Goal: Navigation & Orientation: Find specific page/section

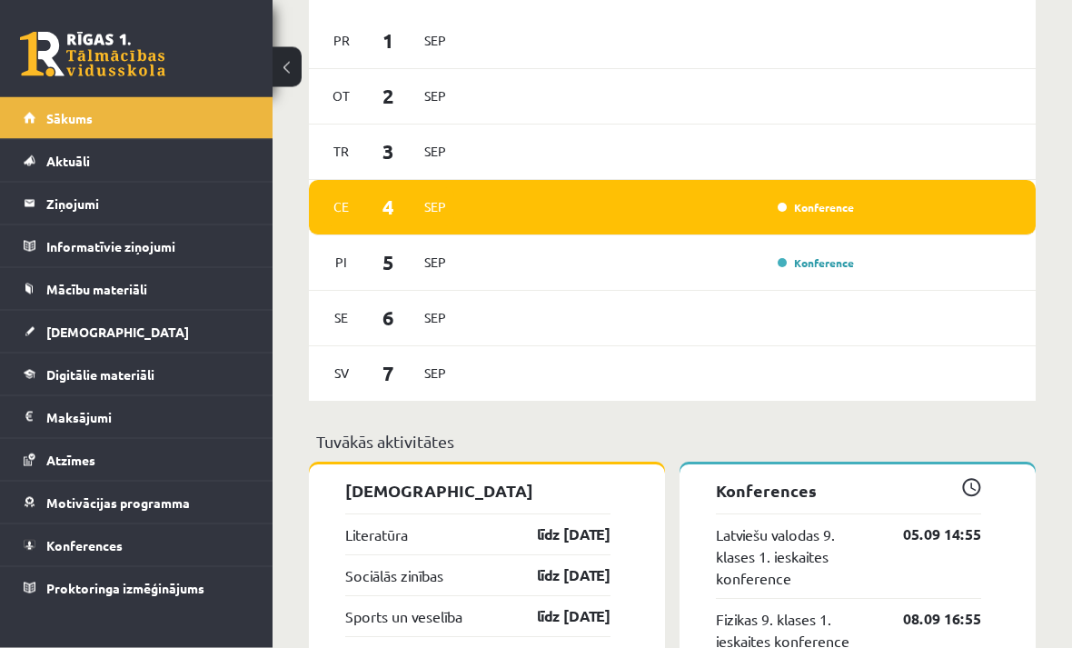
scroll to position [1398, 0]
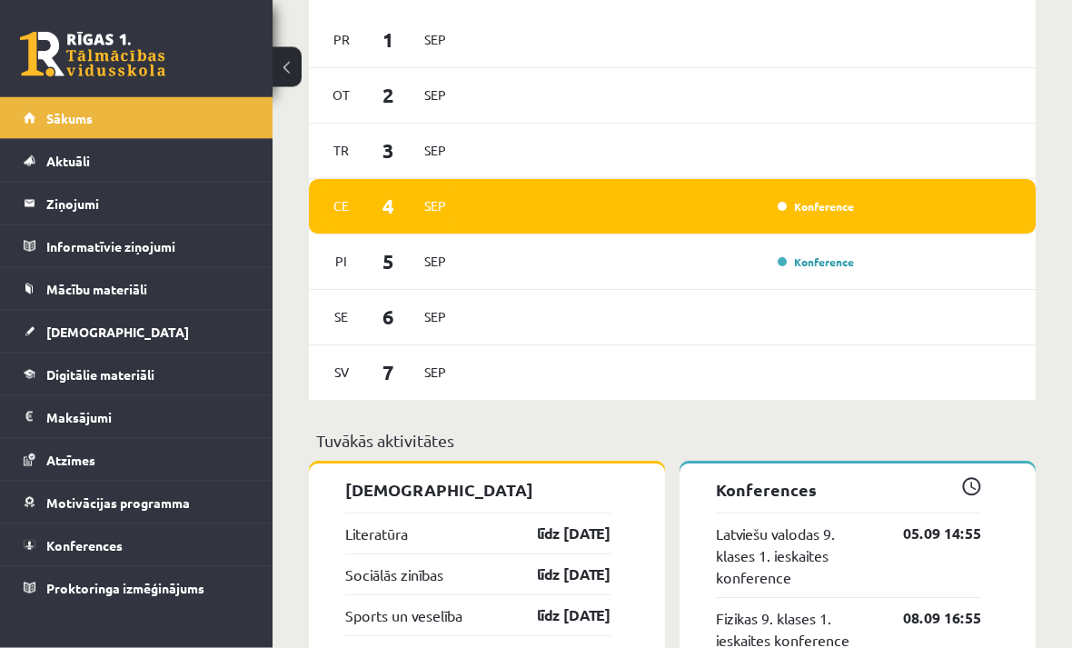
click at [888, 201] on div "Ce 4 Sep Konference" at bounding box center [672, 207] width 727 height 55
click at [81, 547] on span "Konferences" at bounding box center [84, 545] width 76 height 16
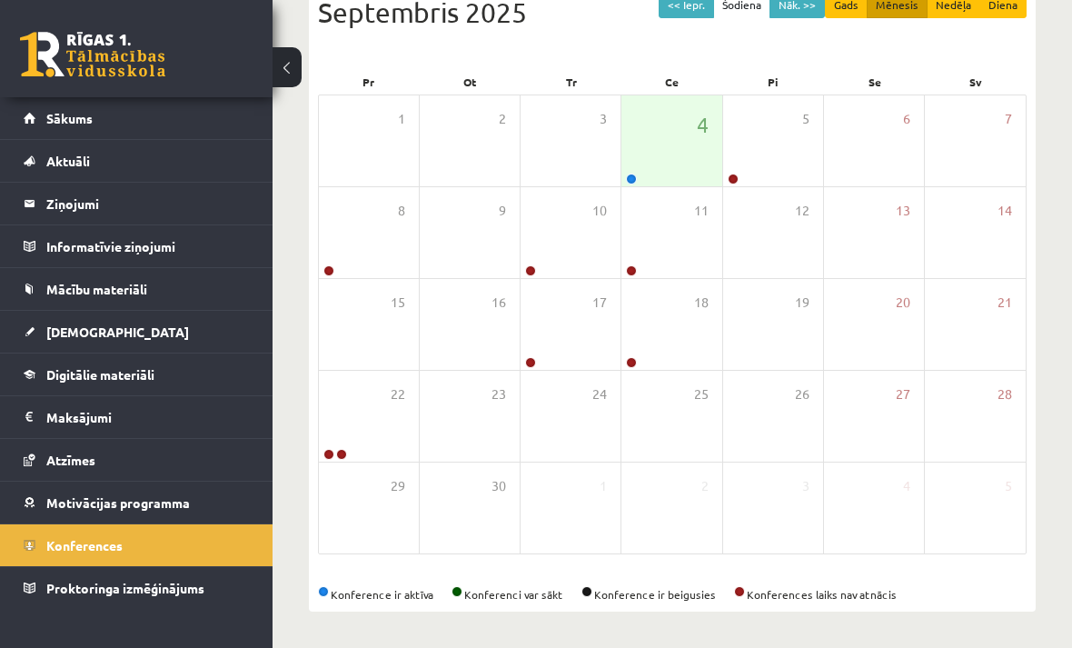
scroll to position [162, 0]
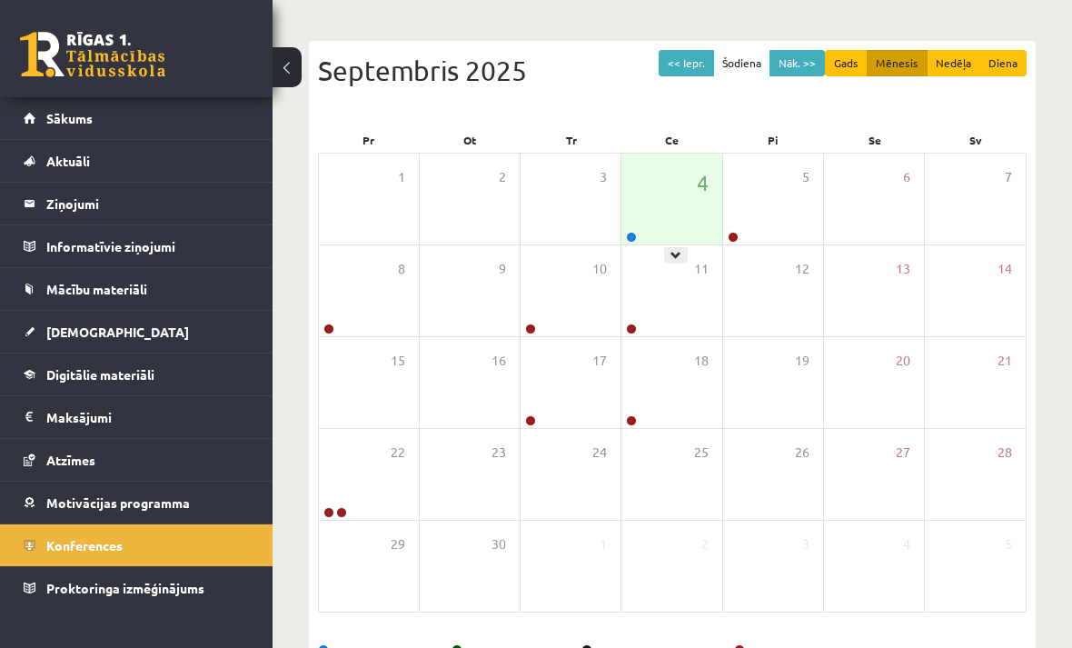
click at [679, 254] on icon at bounding box center [675, 255] width 11 height 11
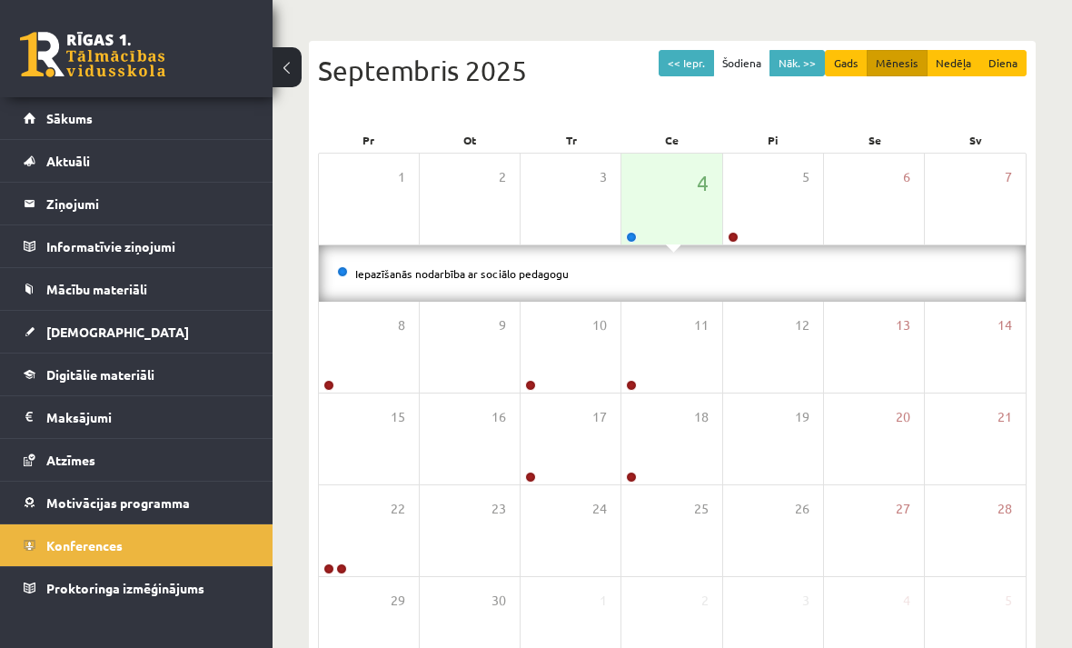
click at [579, 265] on li "Iepazīšanās nodarbība ar sociālo pedagogu" at bounding box center [672, 273] width 670 height 20
click at [538, 274] on link "Iepazīšanās nodarbība ar sociālo pedagogu" at bounding box center [461, 273] width 213 height 15
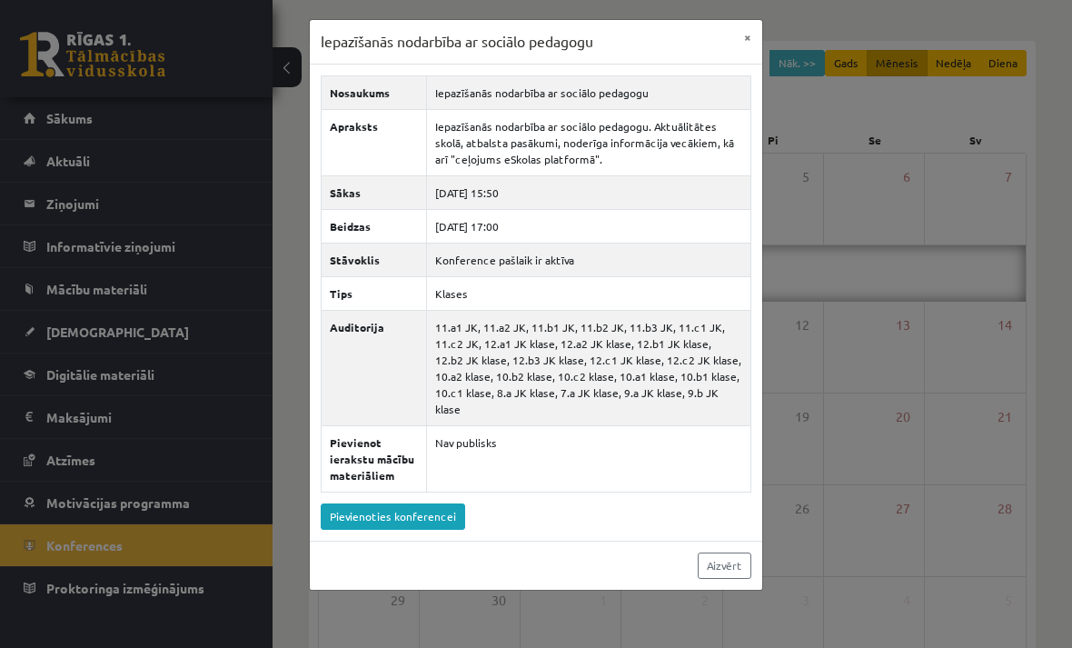
click at [751, 50] on button "×" at bounding box center [747, 37] width 29 height 35
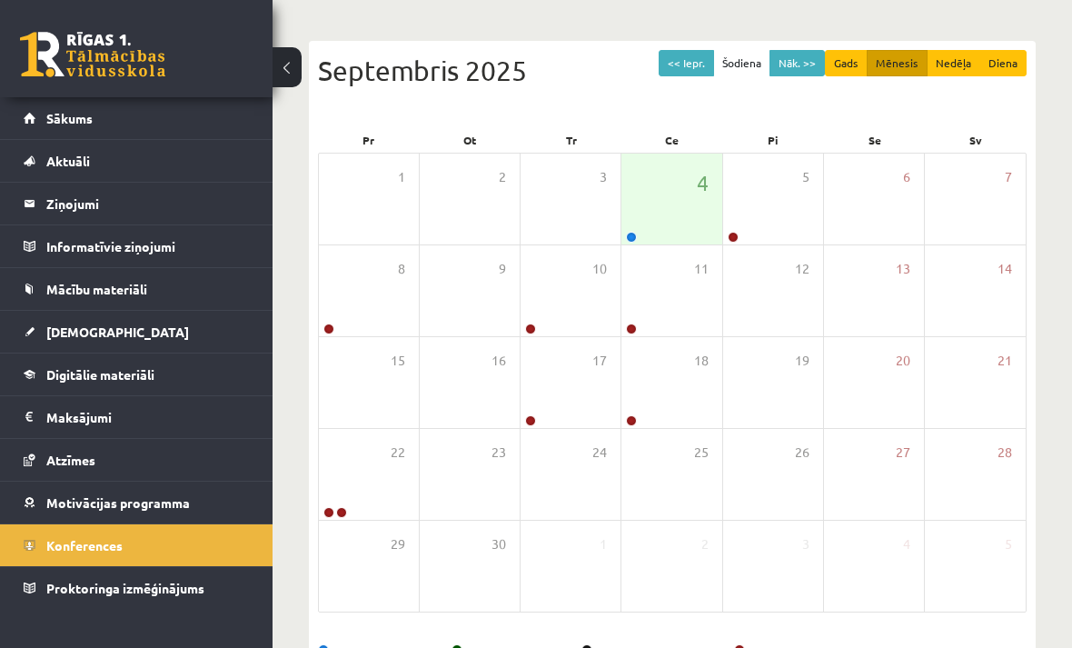
click at [55, 194] on legend "Ziņojumi 0" at bounding box center [147, 204] width 203 height 42
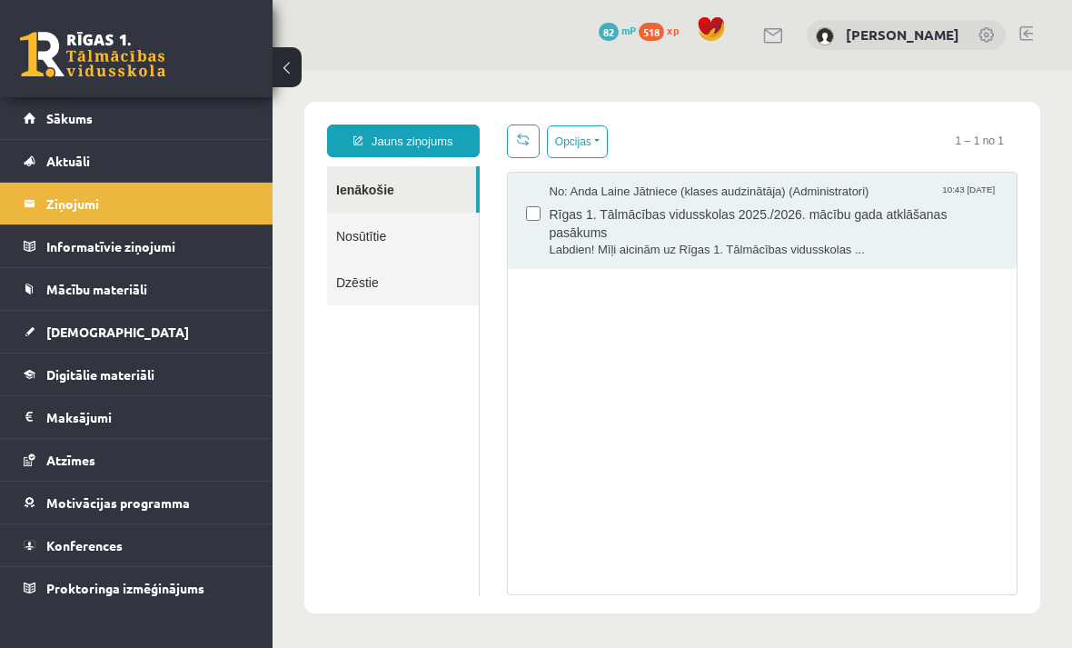
click at [67, 154] on span "Aktuāli" at bounding box center [68, 161] width 44 height 16
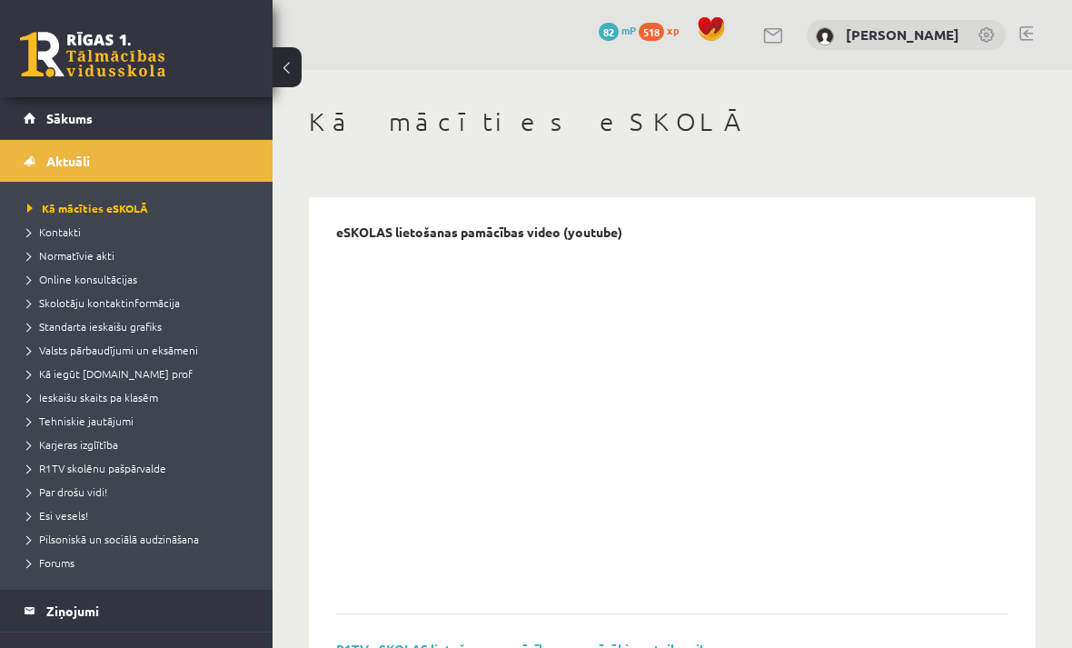
click at [51, 126] on link "Sākums" at bounding box center [137, 118] width 226 height 42
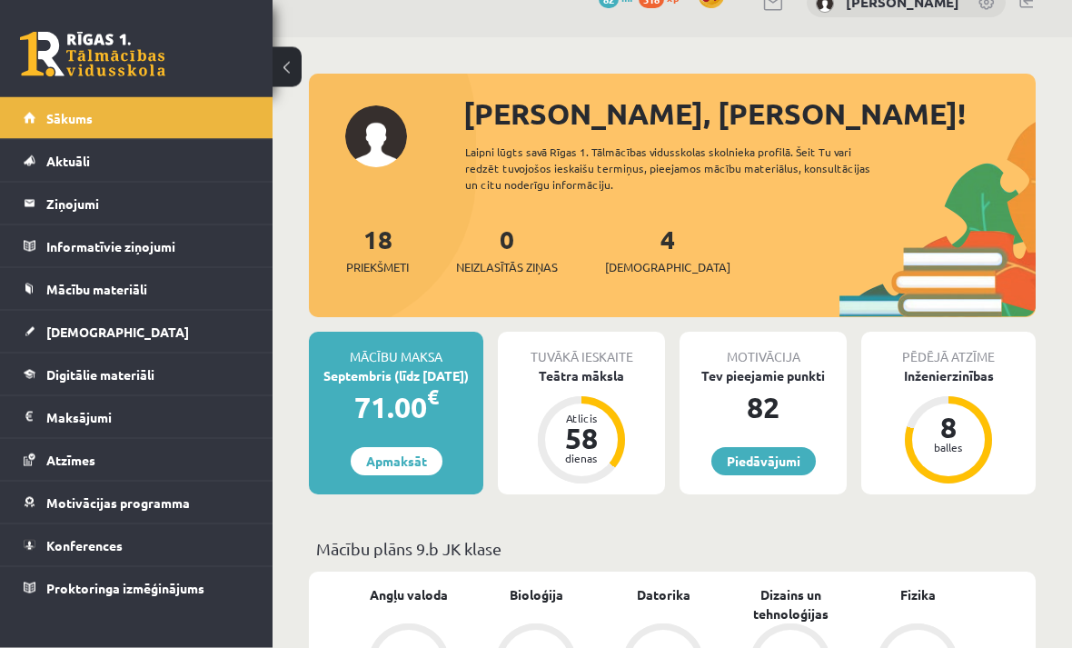
scroll to position [27, 0]
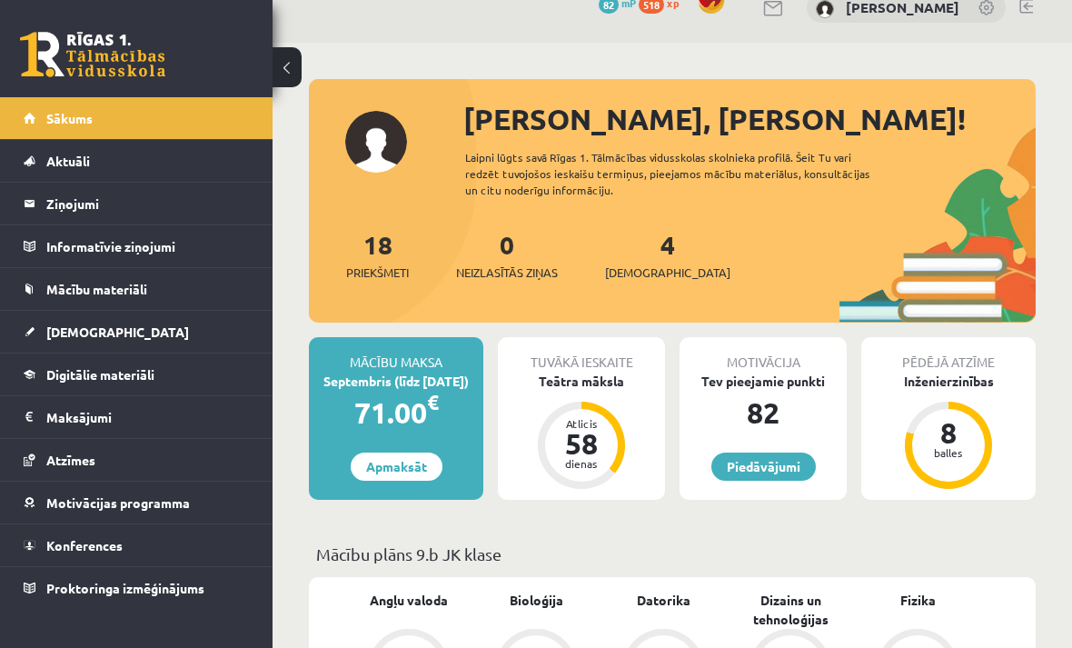
click at [780, 468] on link "Piedāvājumi" at bounding box center [763, 466] width 104 height 28
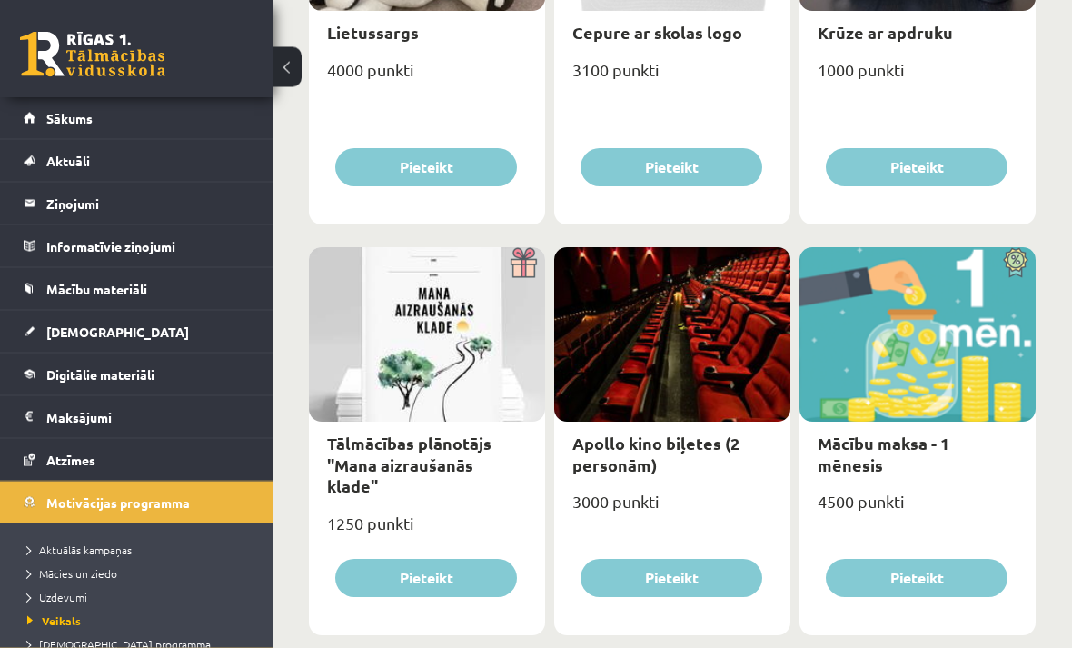
scroll to position [463, 0]
click at [83, 197] on legend "Ziņojumi 0" at bounding box center [147, 204] width 203 height 42
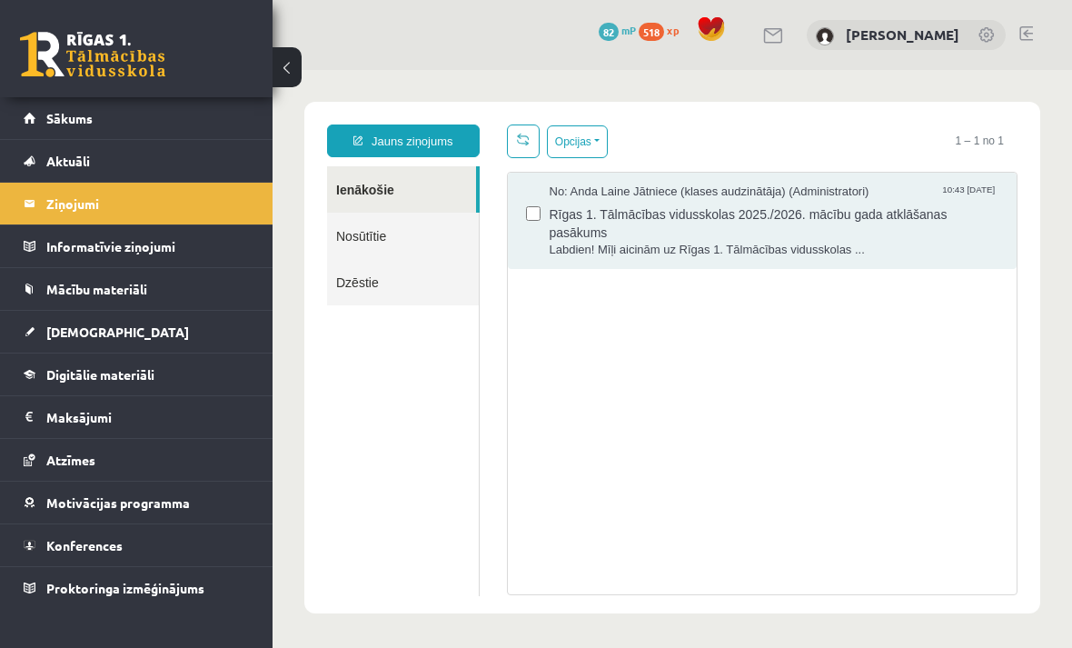
click at [24, 146] on link "Aktuāli" at bounding box center [137, 161] width 226 height 42
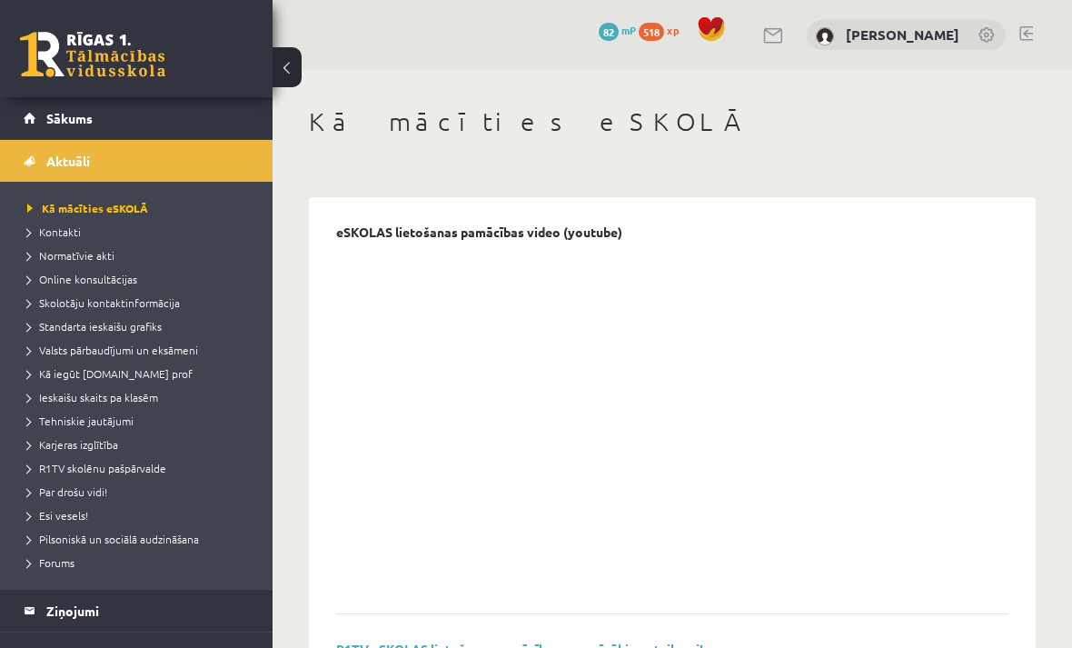
click at [44, 124] on link "Sākums" at bounding box center [137, 118] width 226 height 42
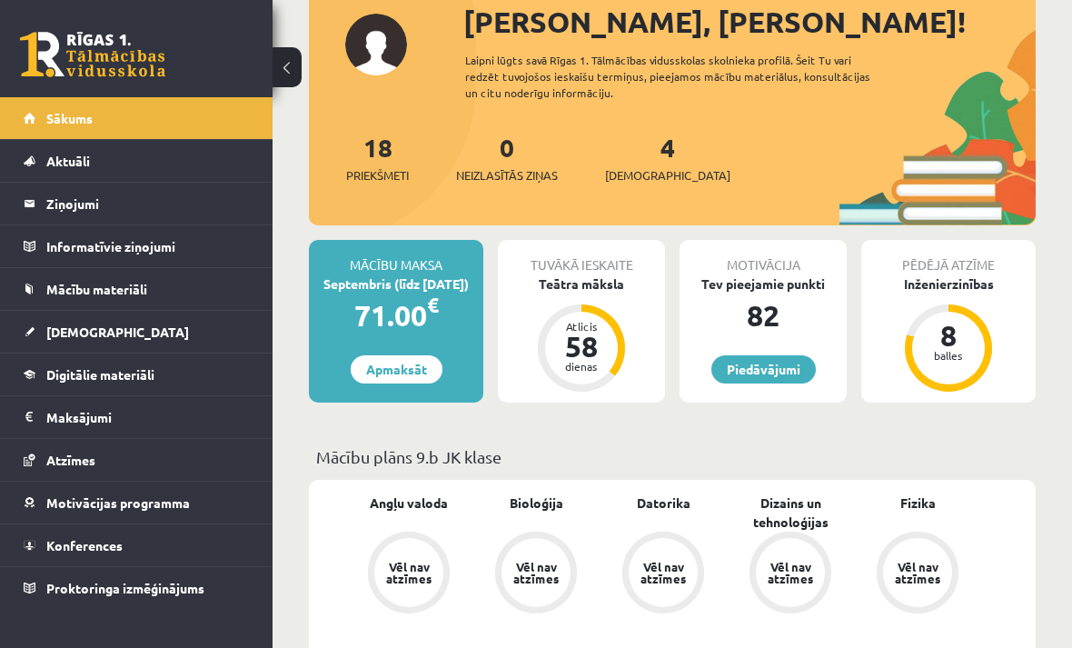
scroll to position [132, 0]
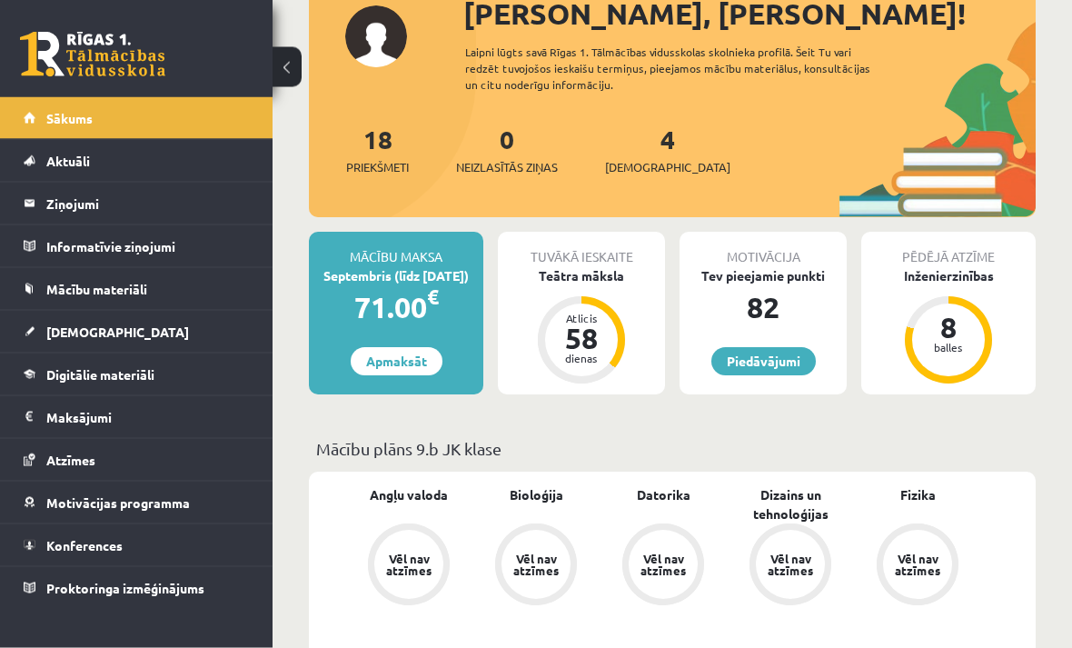
click at [599, 329] on div "58" at bounding box center [581, 338] width 55 height 29
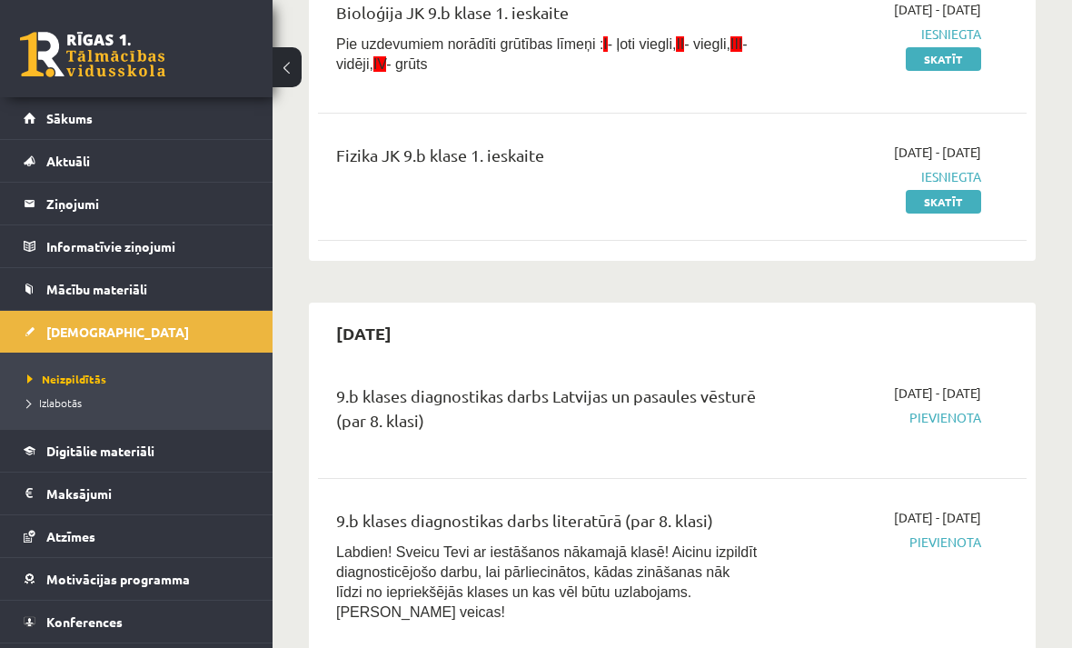
scroll to position [316, 0]
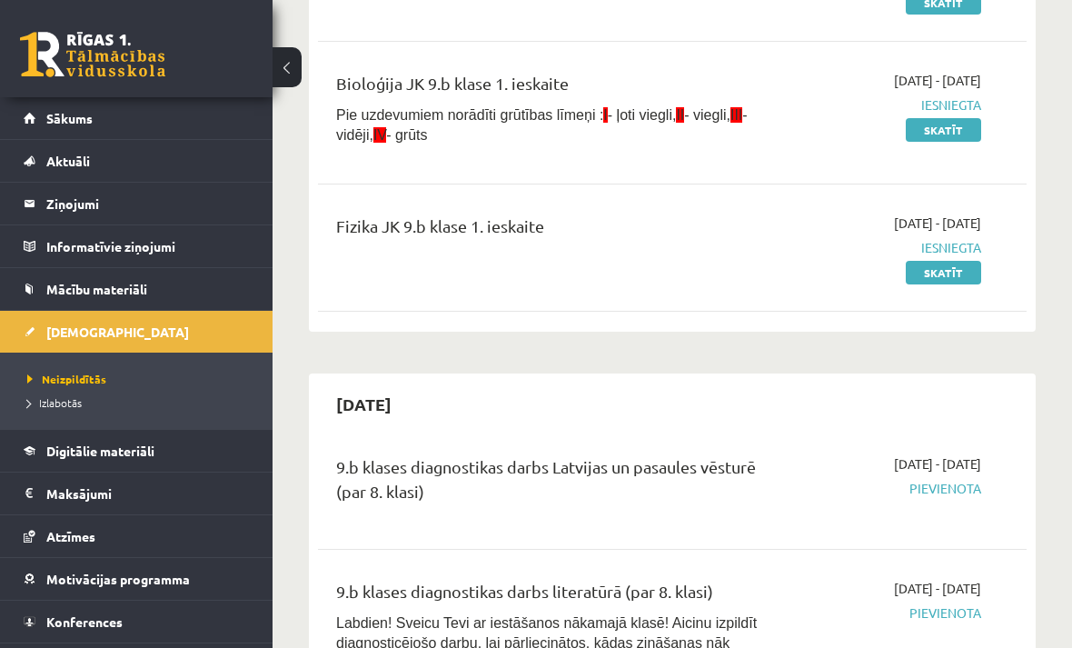
click at [967, 263] on link "Skatīt" at bounding box center [943, 273] width 75 height 24
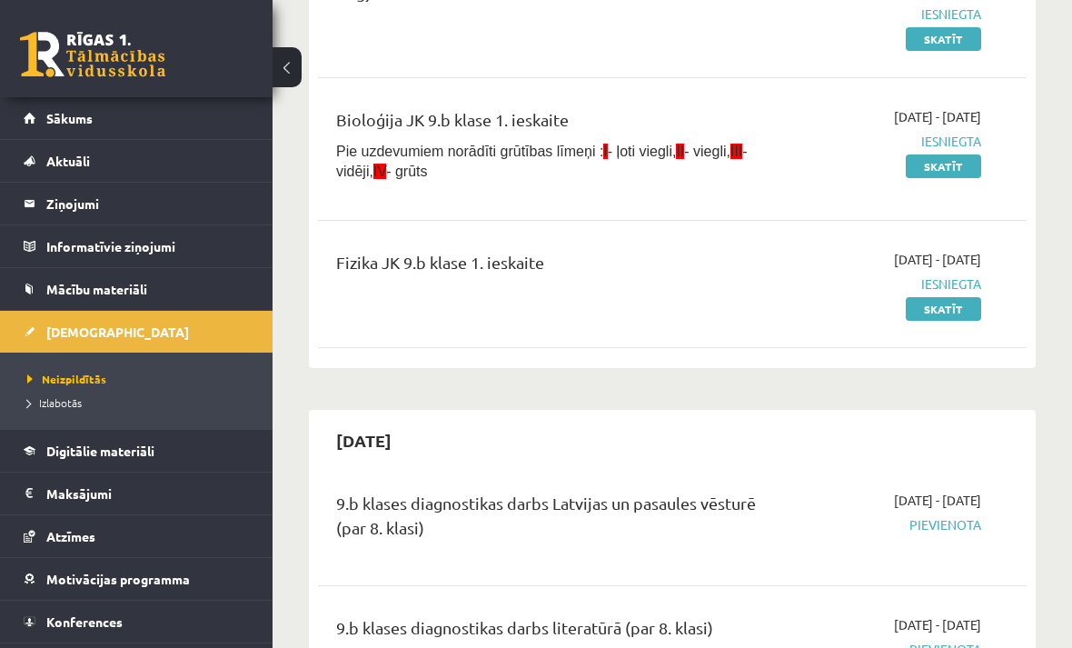
scroll to position [280, 0]
click at [50, 404] on span "Izlabotās" at bounding box center [54, 402] width 55 height 15
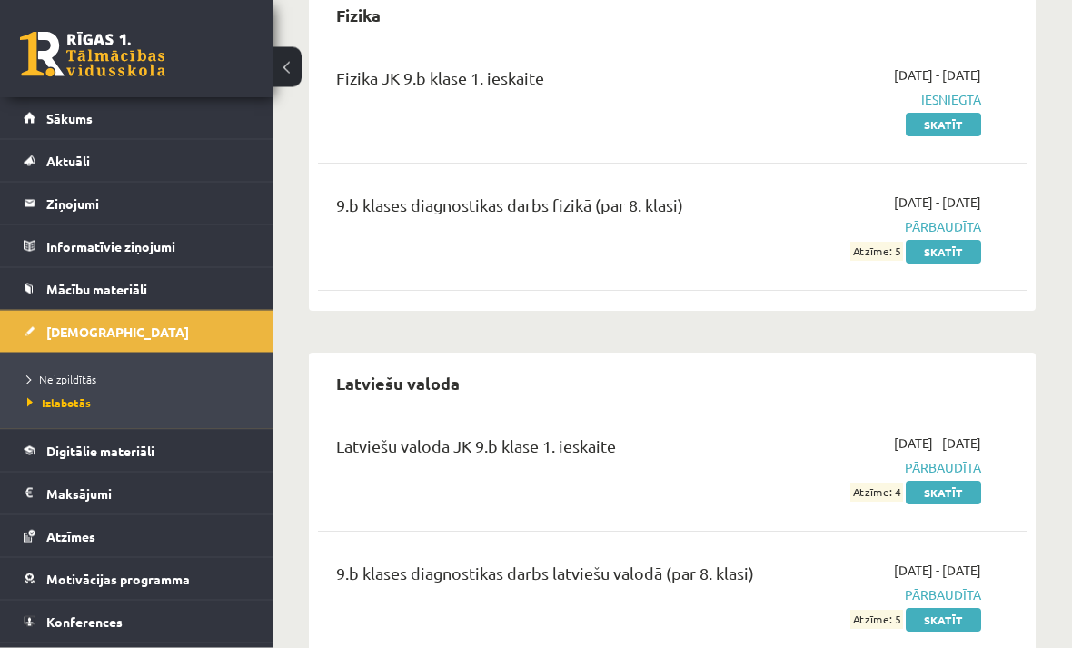
scroll to position [952, 0]
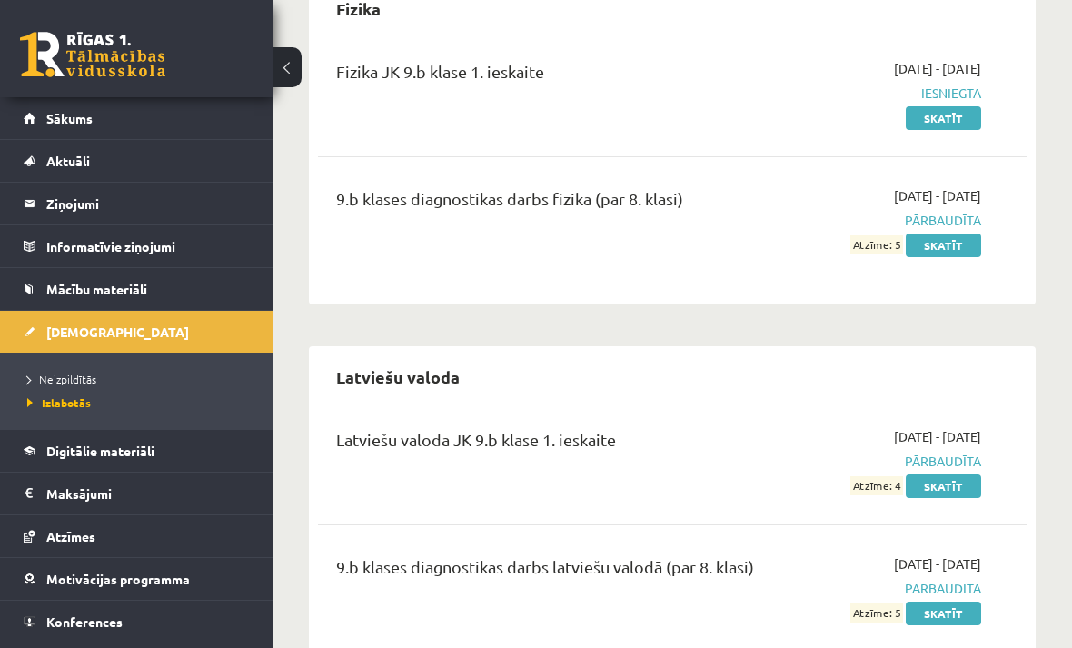
click at [45, 464] on link "Digitālie materiāli" at bounding box center [137, 451] width 226 height 42
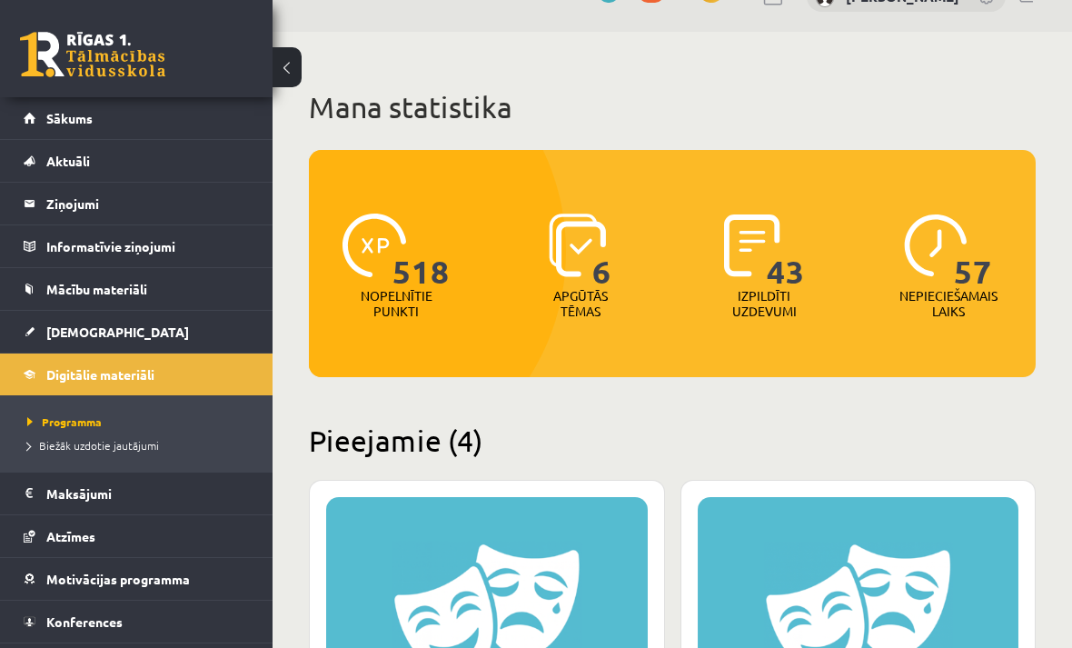
scroll to position [41, 0]
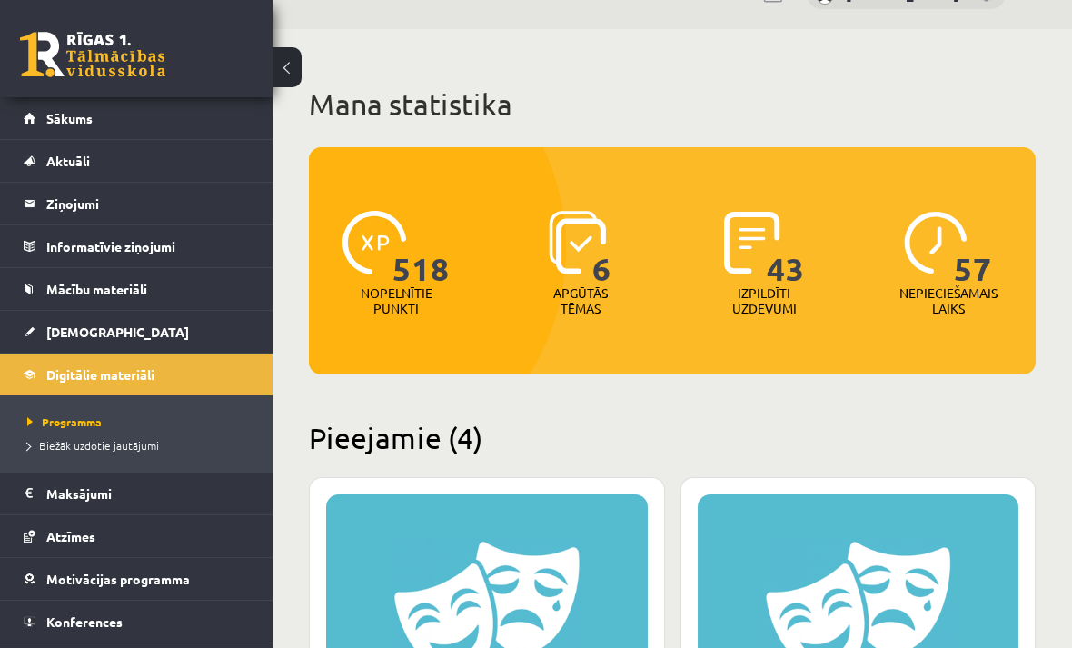
click at [392, 303] on p "Nopelnītie punkti" at bounding box center [397, 300] width 72 height 31
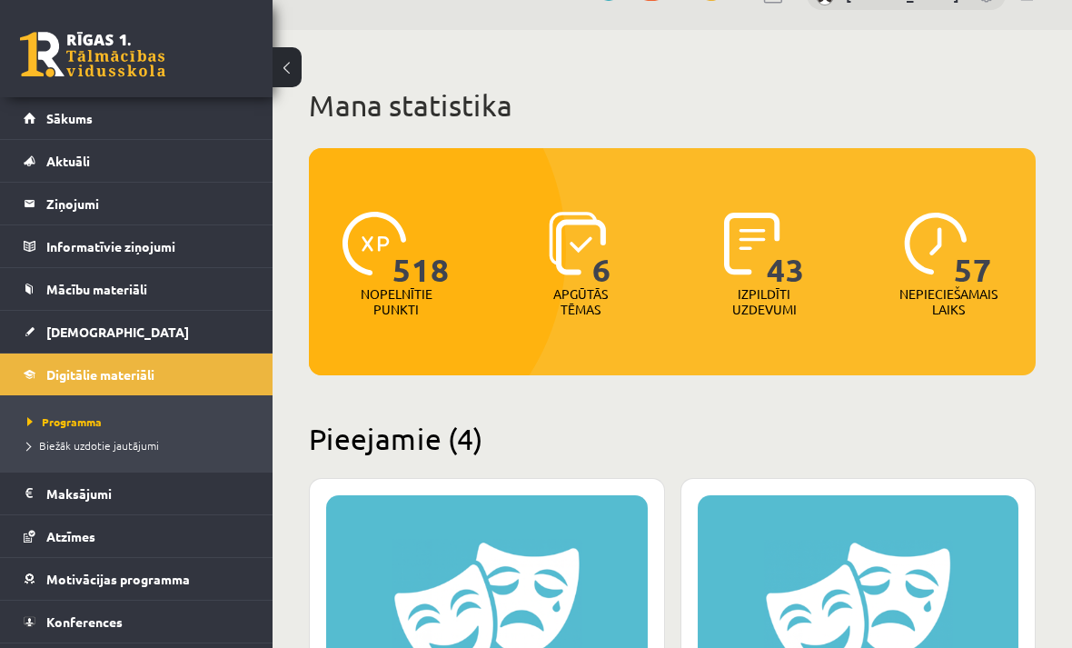
scroll to position [0, 0]
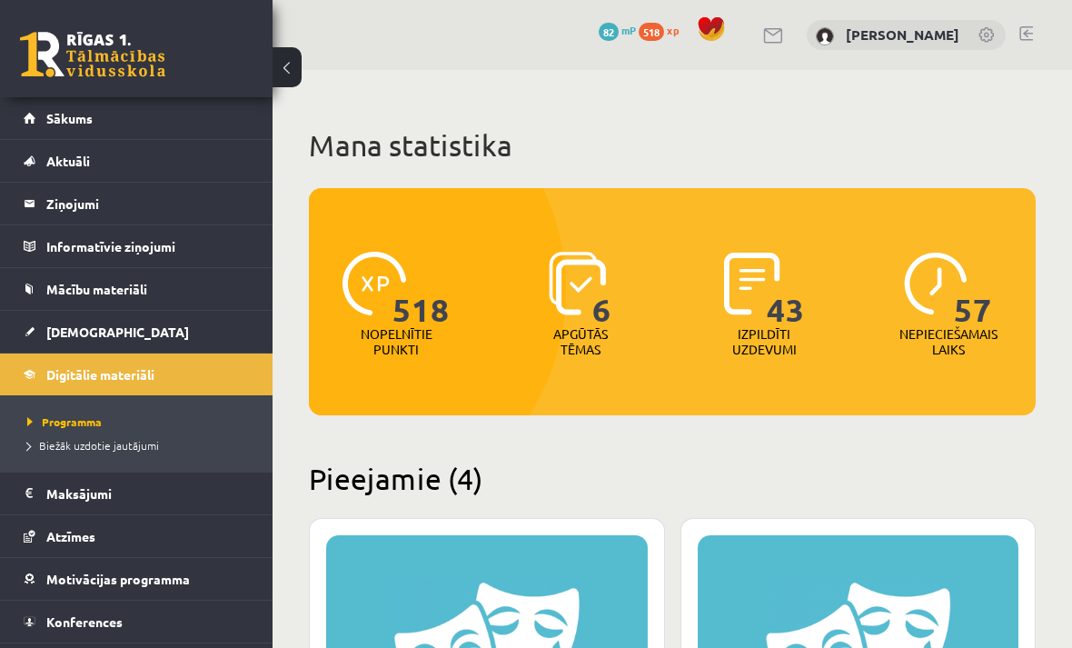
click at [664, 33] on span "518" at bounding box center [651, 32] width 25 height 18
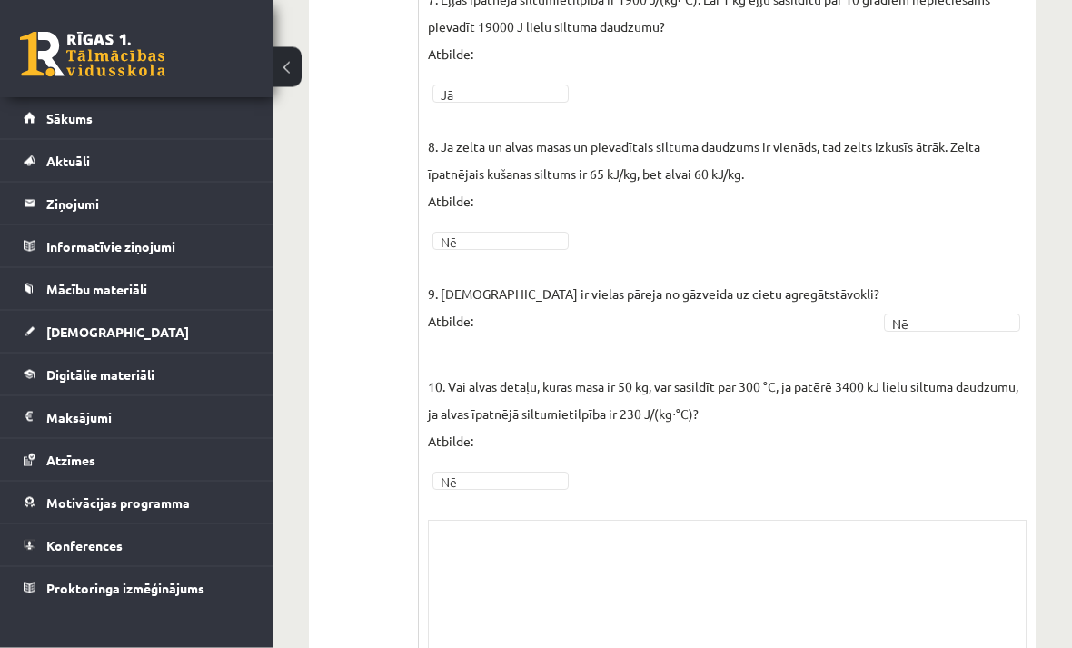
scroll to position [1135, 0]
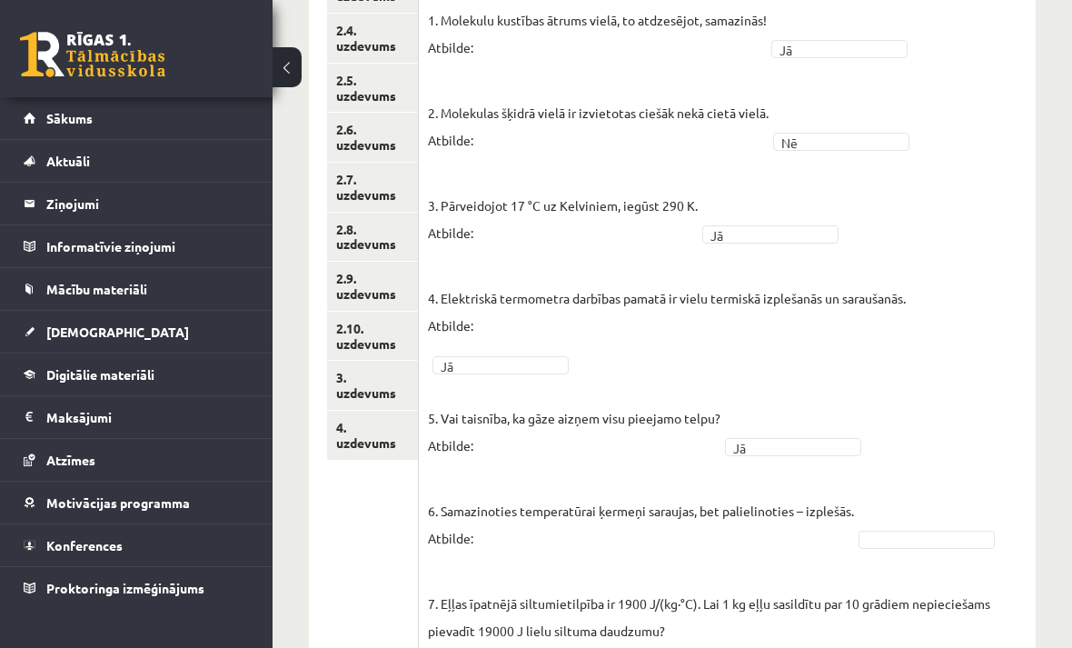
click at [358, 278] on link "2.9. uzdevums" at bounding box center [372, 286] width 91 height 49
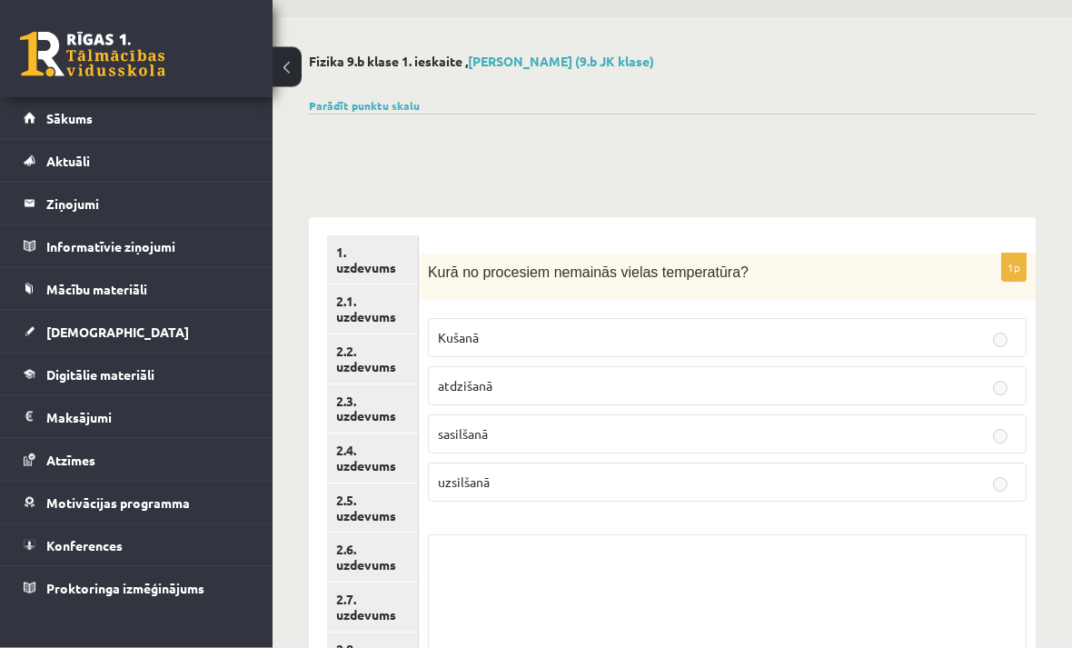
scroll to position [0, 0]
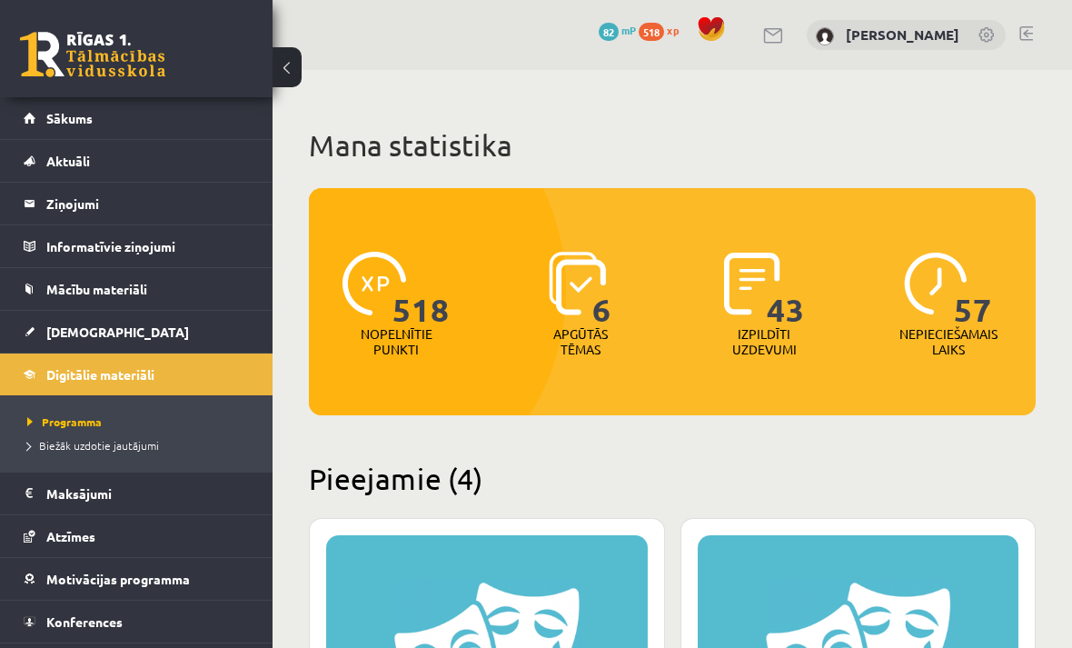
click at [82, 165] on span "Aktuāli" at bounding box center [68, 161] width 44 height 16
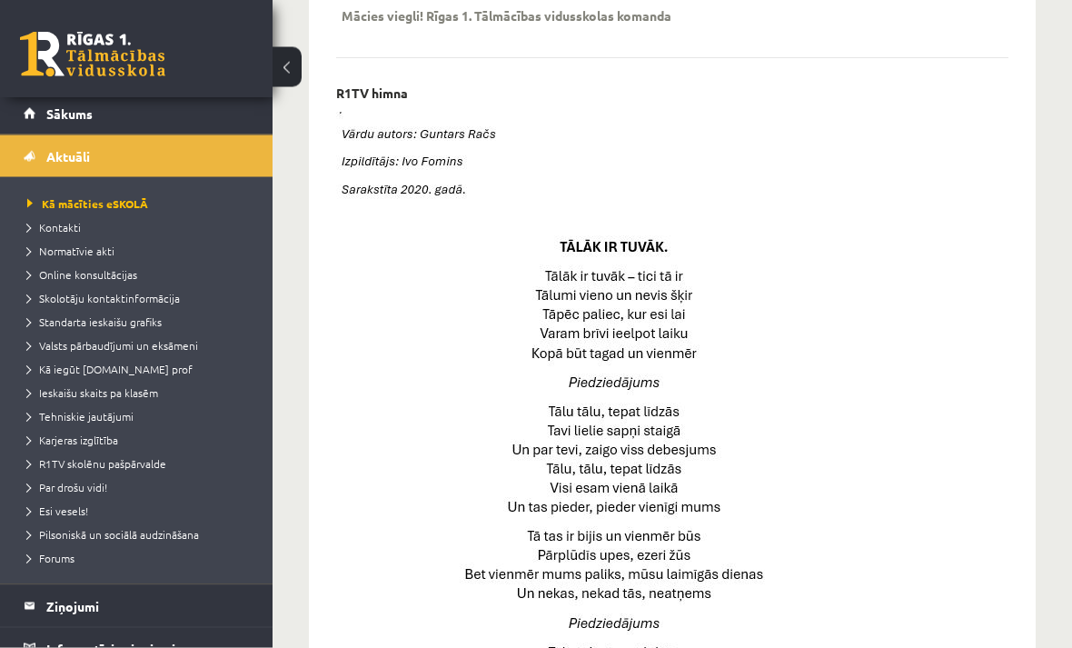
scroll to position [4, 0]
click at [65, 244] on span "Normatīvie akti" at bounding box center [70, 251] width 87 height 15
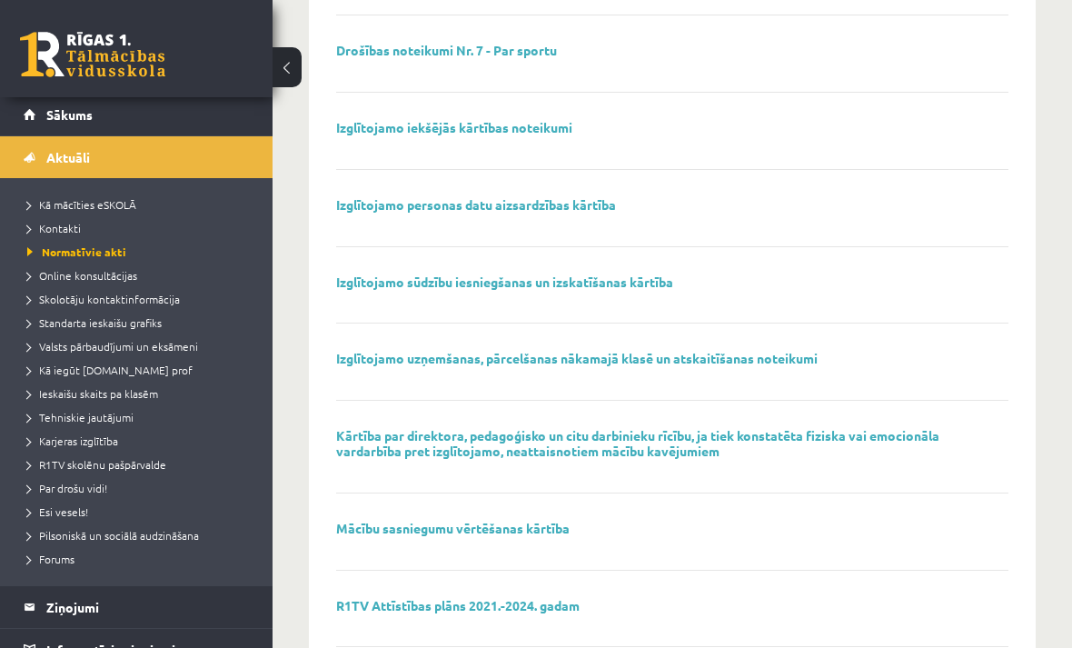
click at [65, 267] on link "Online konsultācijas" at bounding box center [140, 275] width 227 height 16
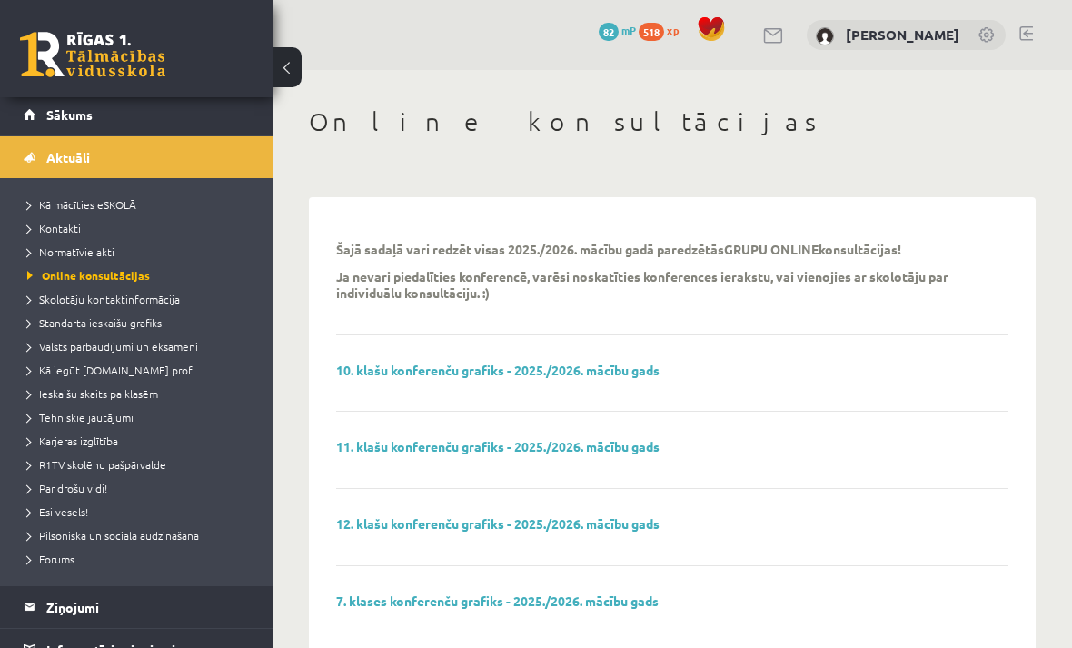
click at [58, 109] on span "Sākums" at bounding box center [69, 114] width 46 height 16
